Goal: Information Seeking & Learning: Learn about a topic

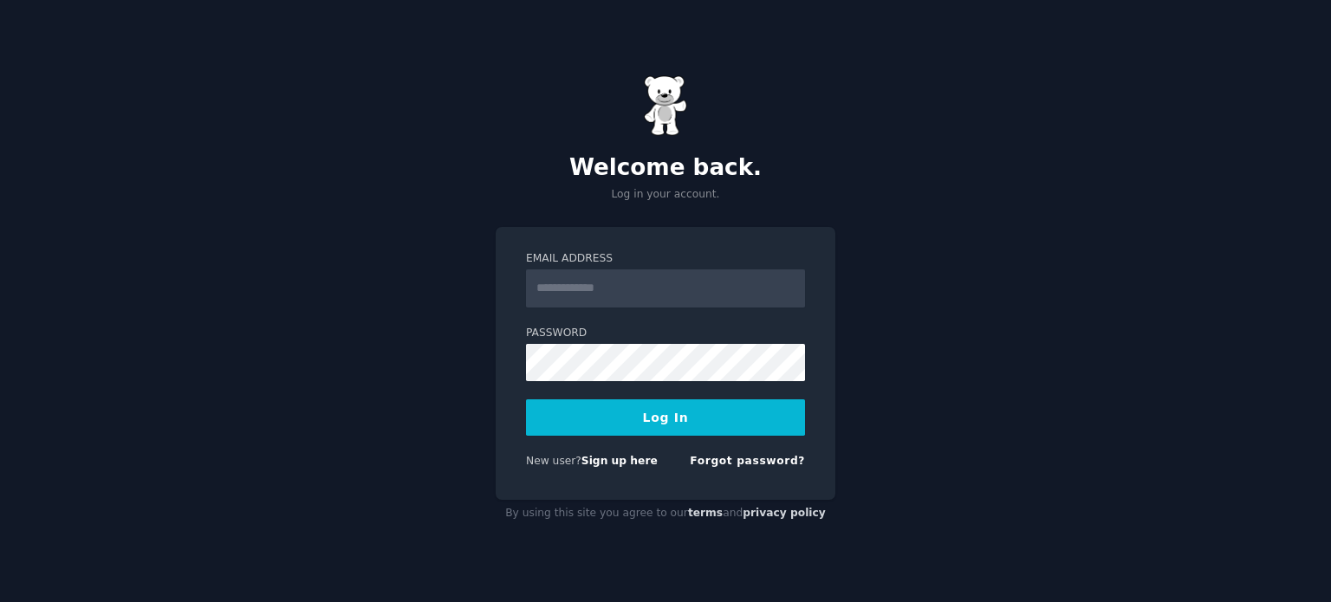
click at [602, 299] on input "Email Address" at bounding box center [665, 289] width 279 height 38
type input "**********"
click at [526, 400] on button "Log In" at bounding box center [665, 418] width 279 height 36
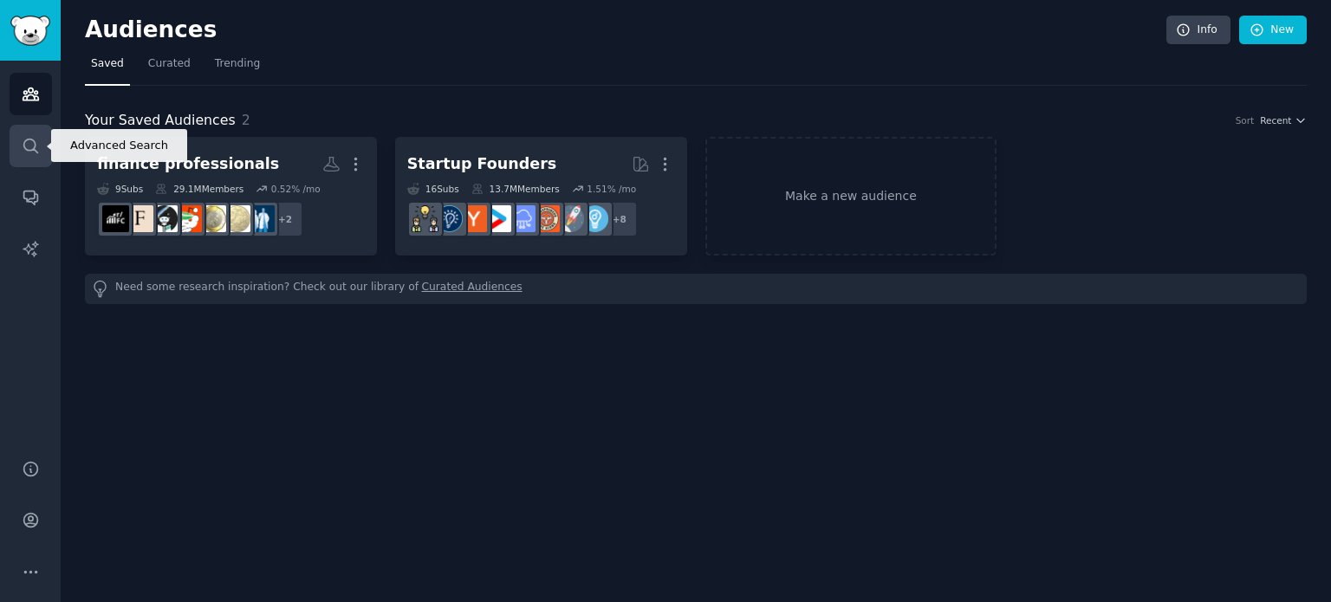
click at [41, 154] on link "Search" at bounding box center [31, 146] width 42 height 42
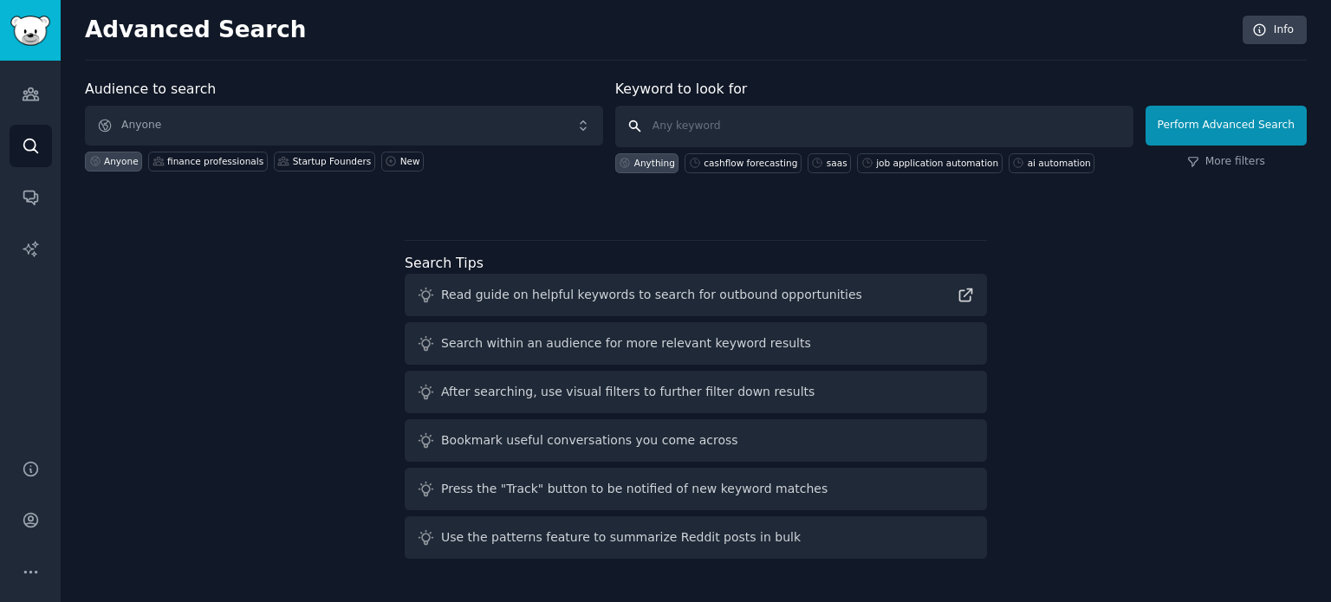
click at [738, 120] on input "text" at bounding box center [874, 127] width 518 height 42
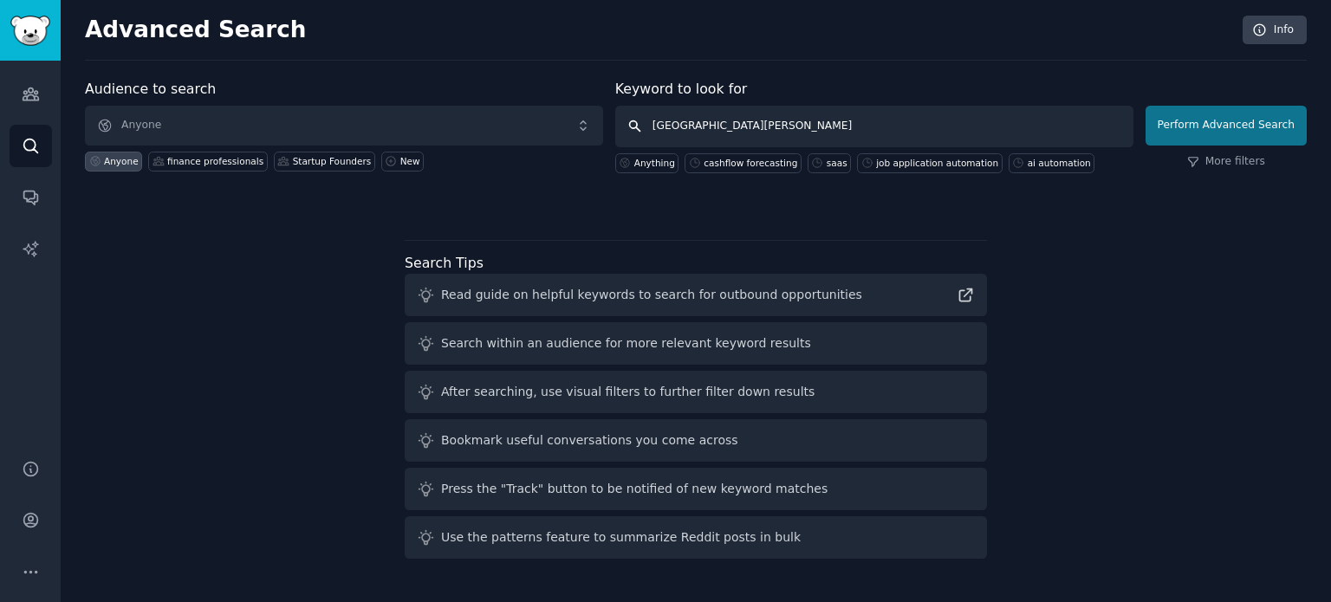
type input "university of chester"
click at [1224, 120] on button "Perform Advanced Search" at bounding box center [1226, 126] width 161 height 40
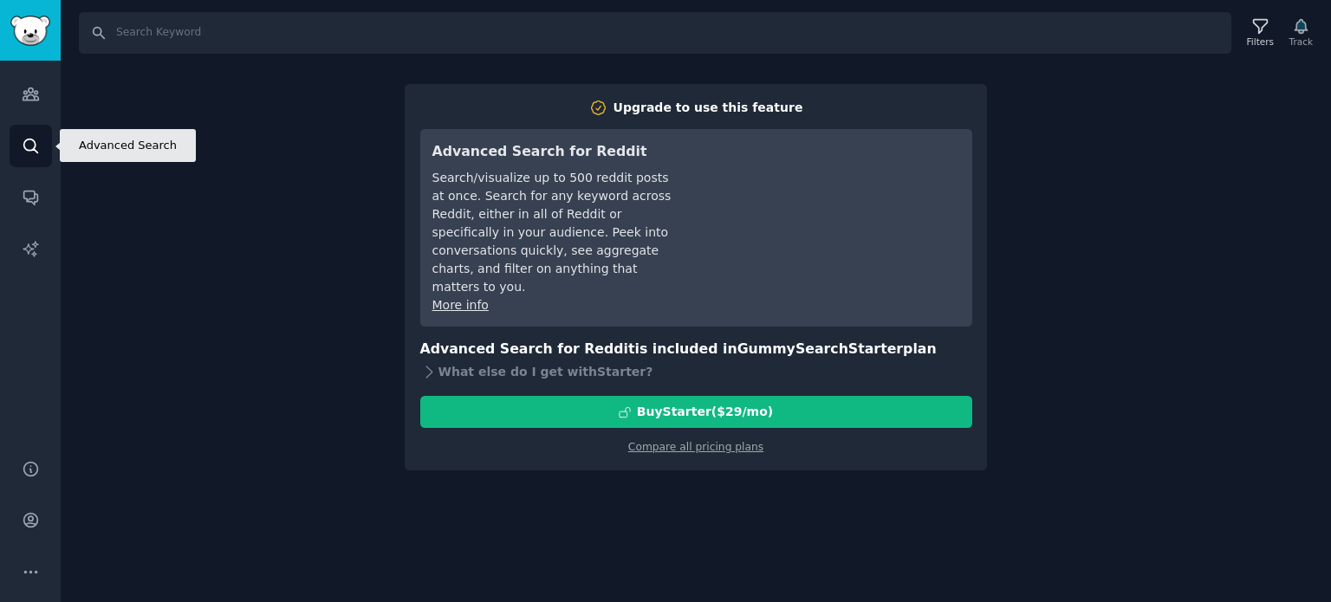
click at [29, 138] on icon "Sidebar" at bounding box center [31, 146] width 18 height 18
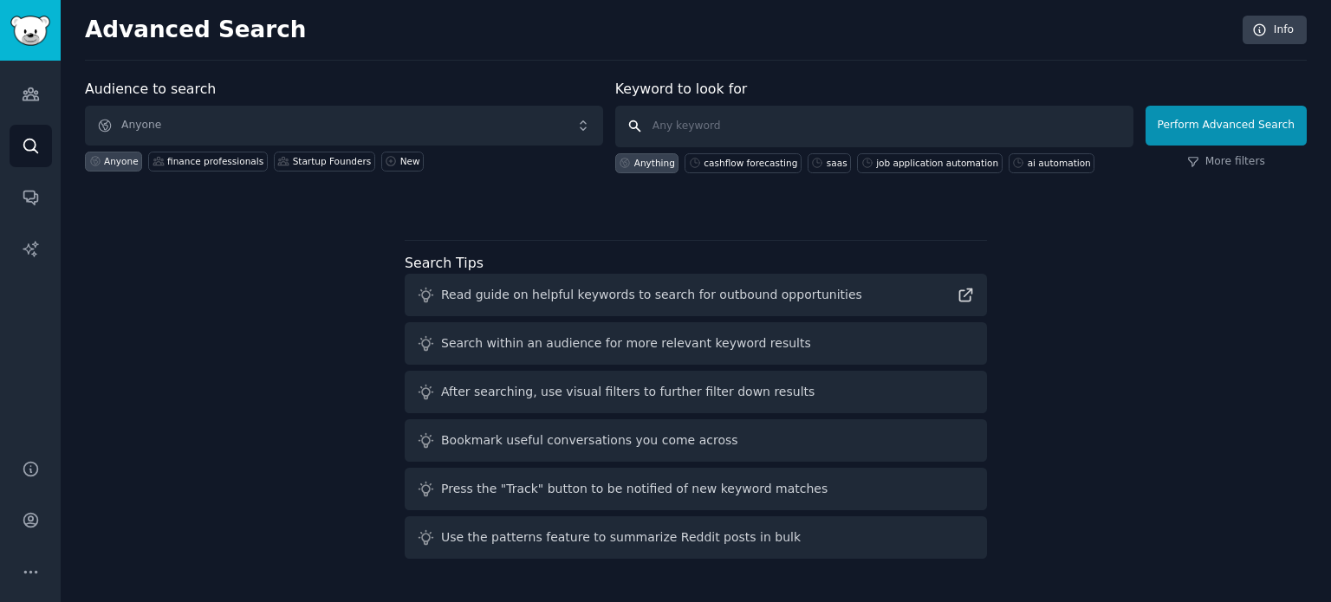
click at [770, 141] on input "text" at bounding box center [874, 127] width 518 height 42
click at [32, 93] on icon "Sidebar" at bounding box center [31, 94] width 18 height 18
